Goal: Transaction & Acquisition: Obtain resource

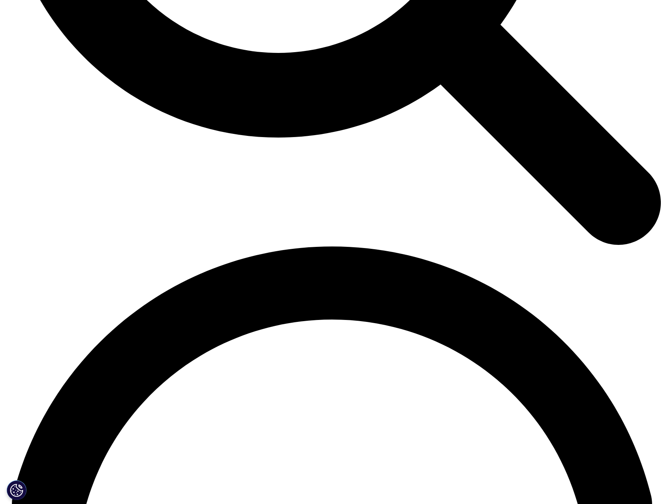
scroll to position [1087, 0]
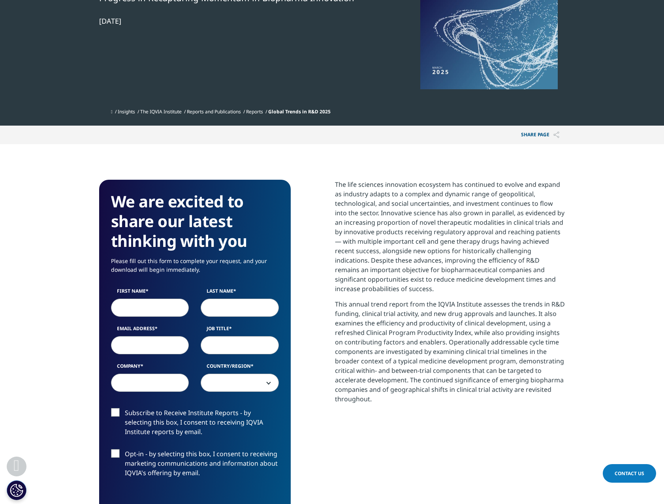
scroll to position [177, 0]
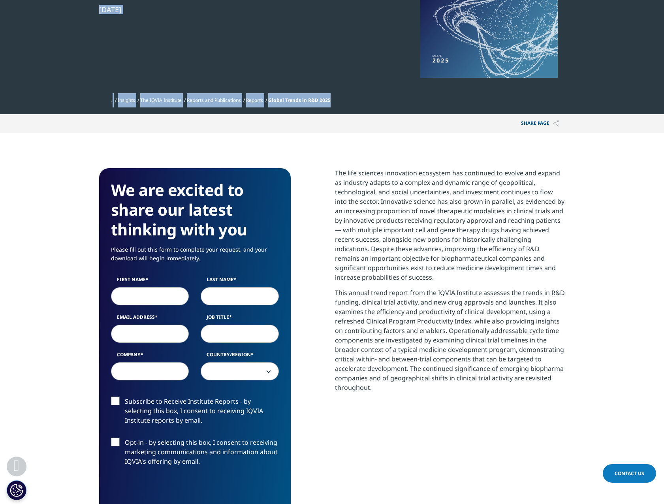
drag, startPoint x: 664, startPoint y: 89, endPoint x: 664, endPoint y: 128, distance: 39.1
drag, startPoint x: 664, startPoint y: 126, endPoint x: 592, endPoint y: 49, distance: 105.1
drag, startPoint x: 664, startPoint y: 39, endPoint x: 669, endPoint y: 81, distance: 42.2
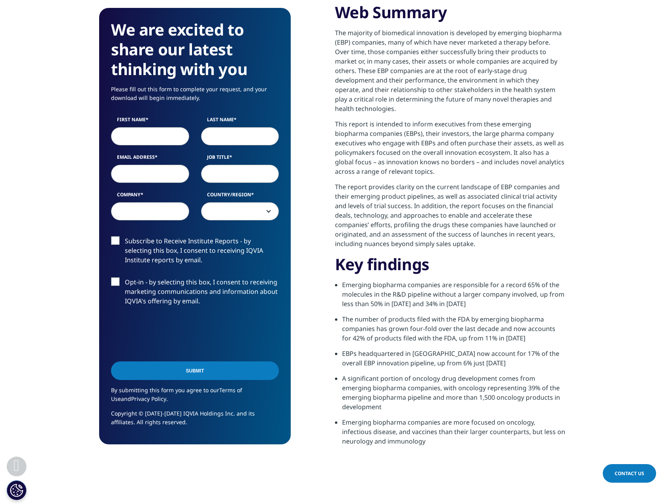
scroll to position [355, 0]
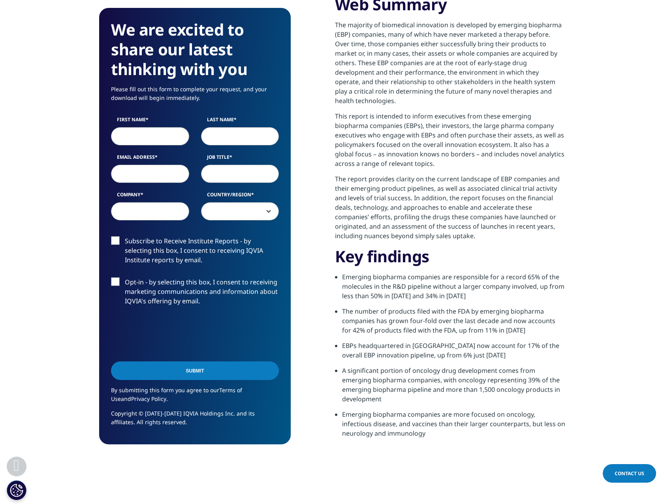
click at [137, 134] on input "First Name" at bounding box center [150, 136] width 78 height 18
type input "EMMA LOUISE"
type input "CASSIDY"
type input "emma.cassidy@bgf.co.uk"
type input "BGF"
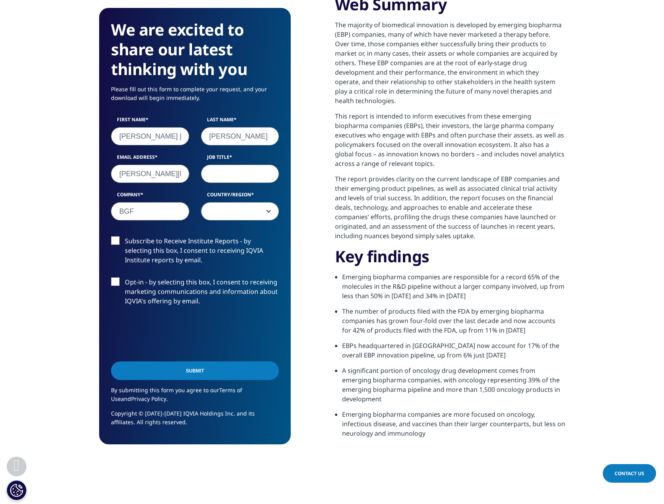
select select "[GEOGRAPHIC_DATA]"
click at [227, 170] on input "Job Title" at bounding box center [240, 174] width 78 height 18
type input "Investor"
click at [175, 367] on input "Submit" at bounding box center [195, 371] width 168 height 19
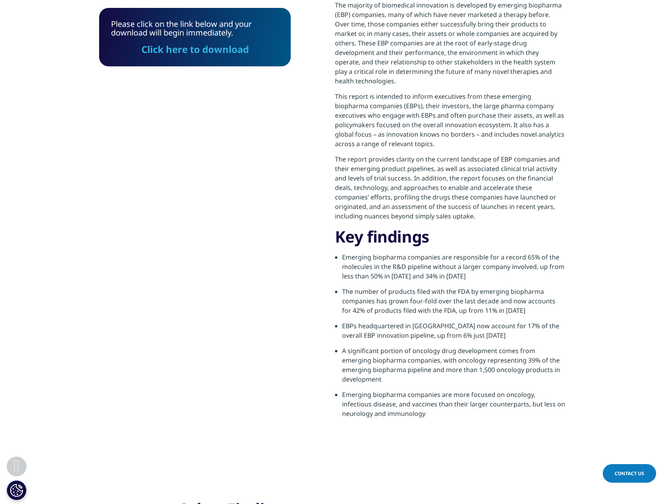
scroll to position [58, 192]
click at [206, 47] on link "Click here to download" at bounding box center [196, 49] width 108 height 13
